Goal: Find specific page/section: Find specific page/section

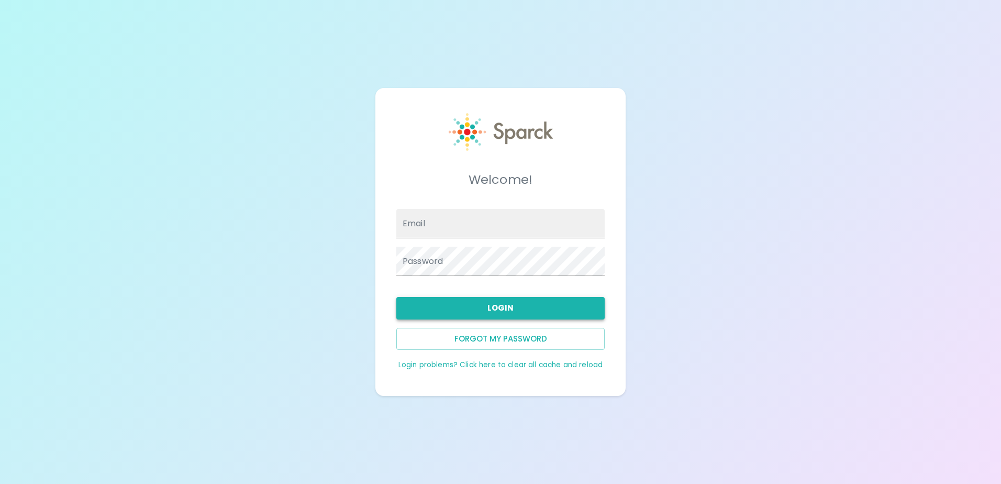
type input "[EMAIL_ADDRESS][DOMAIN_NAME]"
click at [523, 315] on button "Login" at bounding box center [500, 308] width 208 height 22
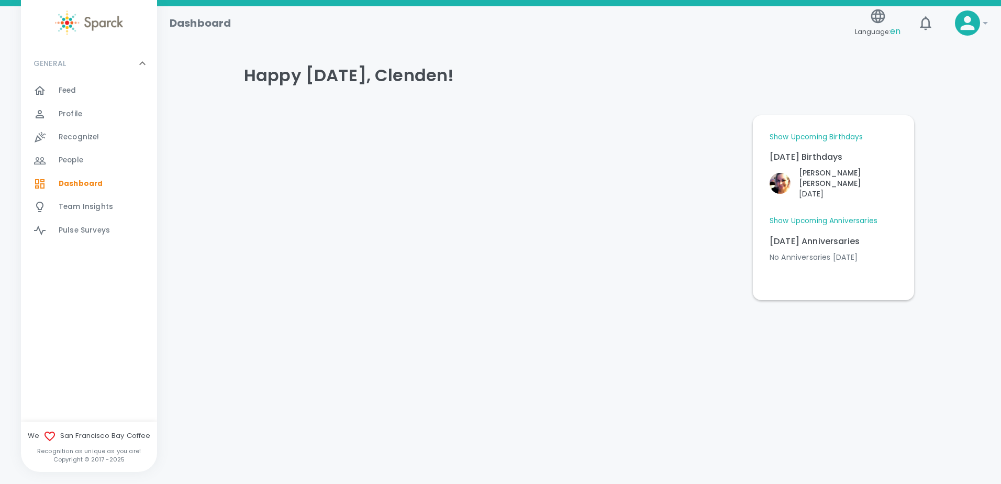
click at [803, 134] on link "Show Upcoming Birthdays" at bounding box center [816, 137] width 93 height 10
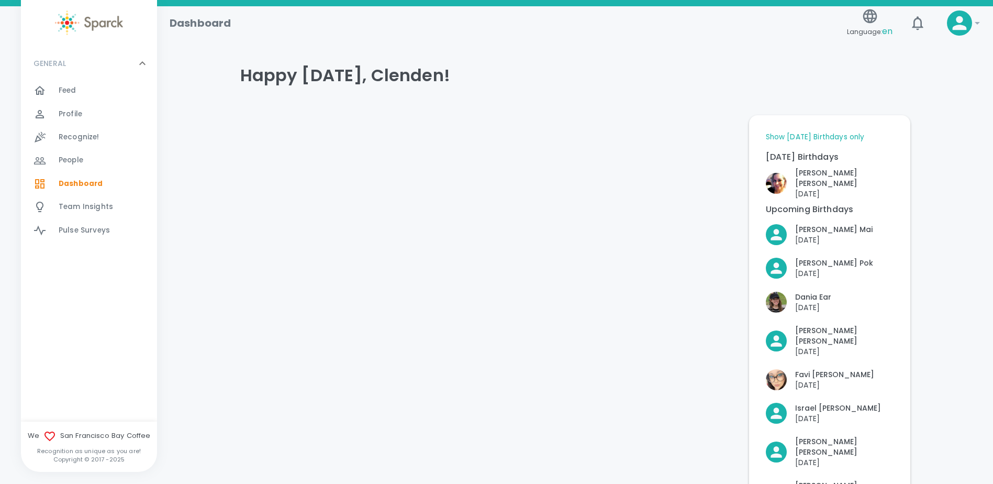
scroll to position [241, 0]
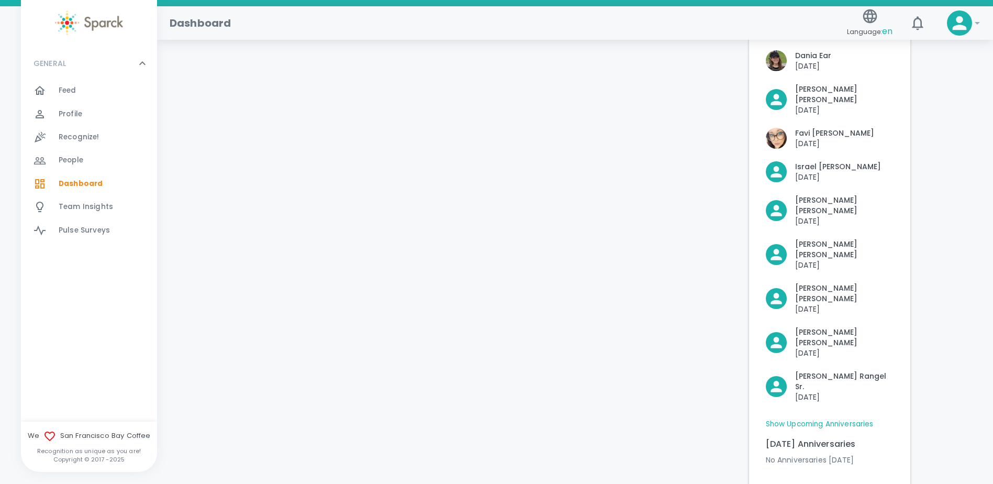
click at [866, 419] on link "Show Upcoming Anniversaries" at bounding box center [820, 424] width 108 height 10
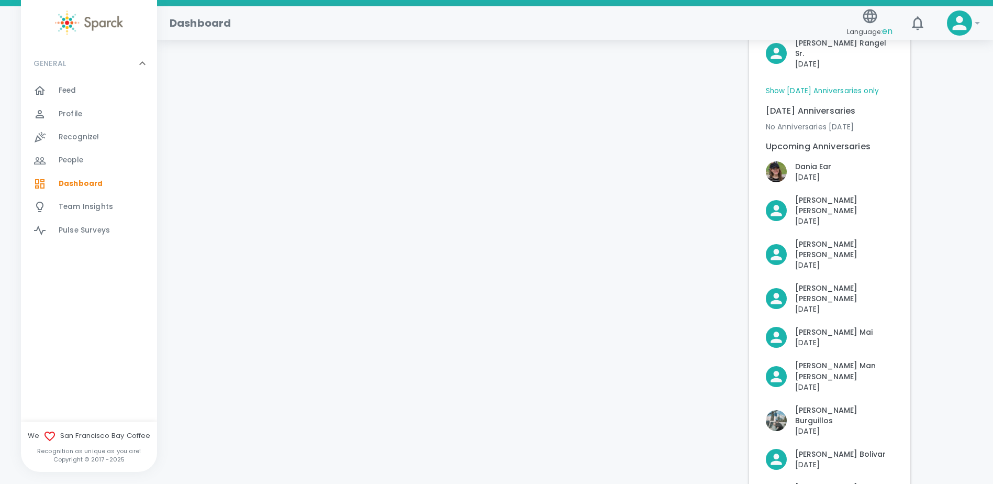
scroll to position [657, 0]
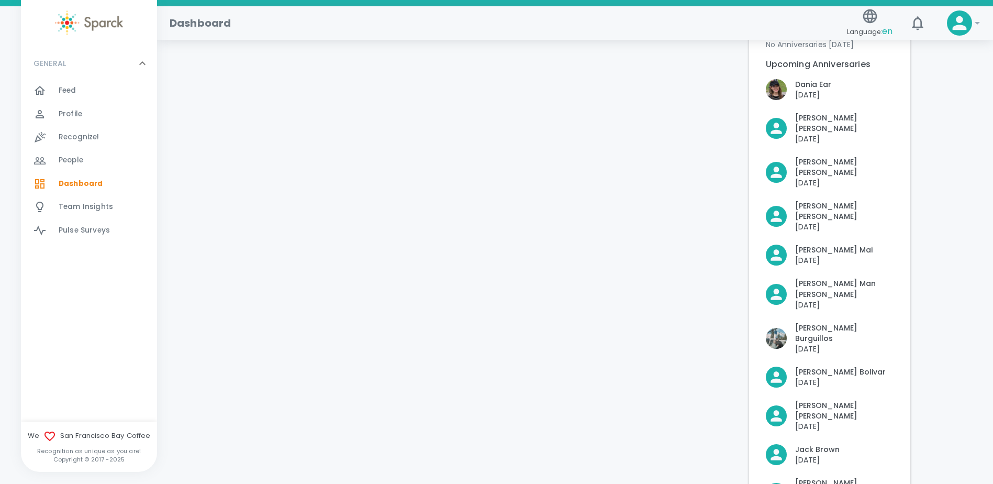
click at [68, 90] on span "Feed" at bounding box center [68, 90] width 18 height 10
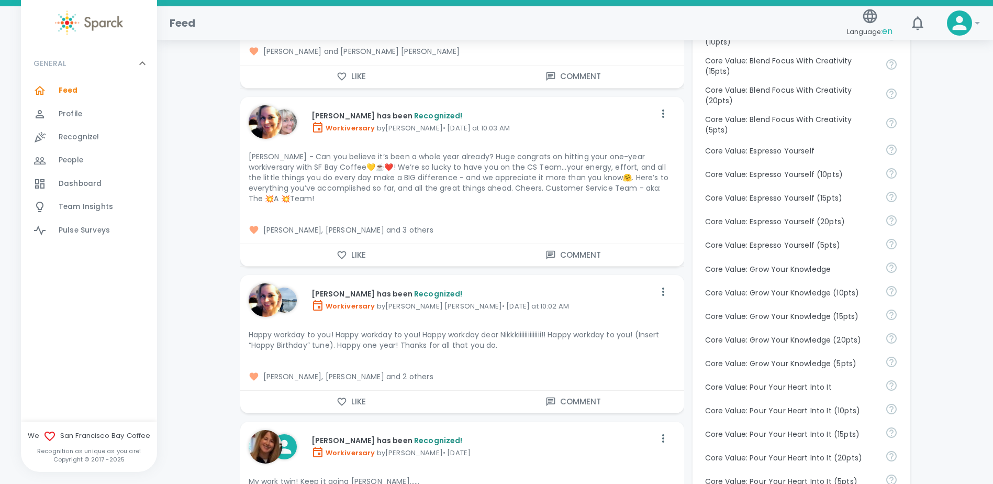
scroll to position [784, 0]
